Goal: Task Accomplishment & Management: Use online tool/utility

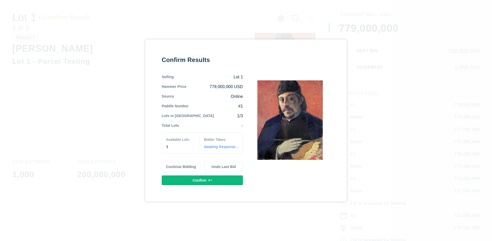
click at [181, 166] on button "Continue Bidding" at bounding box center [181, 167] width 39 height 10
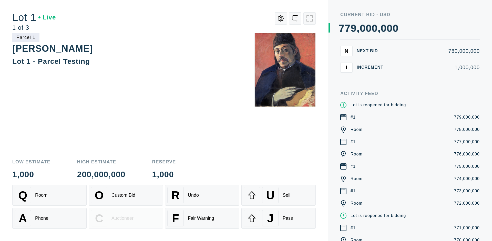
click at [49, 195] on div "Q Room" at bounding box center [50, 195] width 70 height 16
